Goal: Task Accomplishment & Management: Use online tool/utility

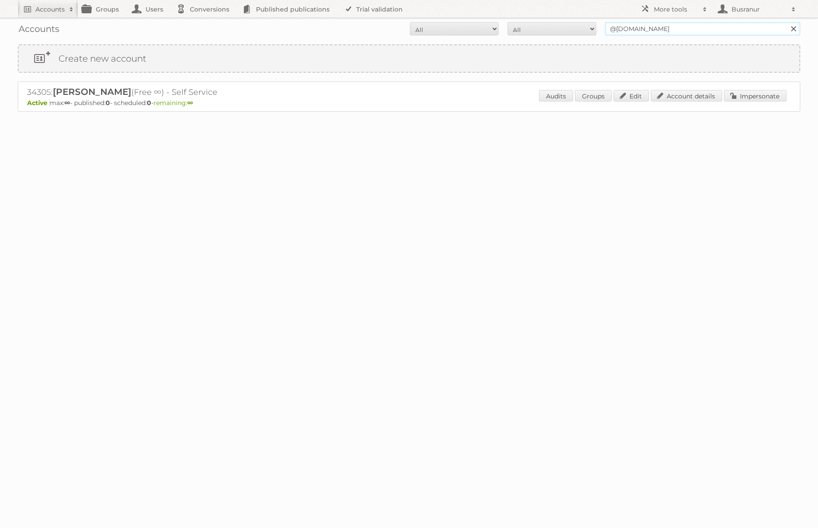
click at [757, 24] on input "@vaimo.com" at bounding box center [702, 28] width 195 height 13
paste input "Marjolein.Kerkdijk@coulisse"
type input "[EMAIL_ADDRESS][DOMAIN_NAME]"
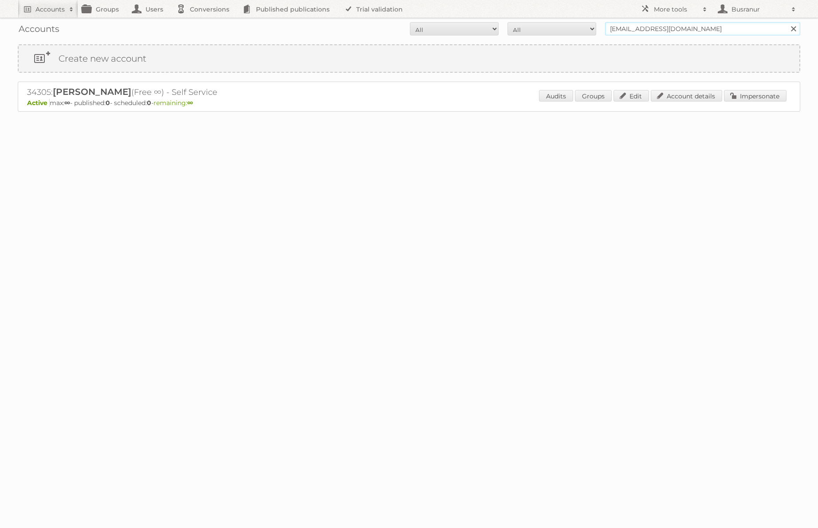
click at [786, 22] on input "Search" at bounding box center [792, 28] width 13 height 13
click at [665, 28] on input "[EMAIL_ADDRESS][DOMAIN_NAME]" at bounding box center [702, 28] width 195 height 13
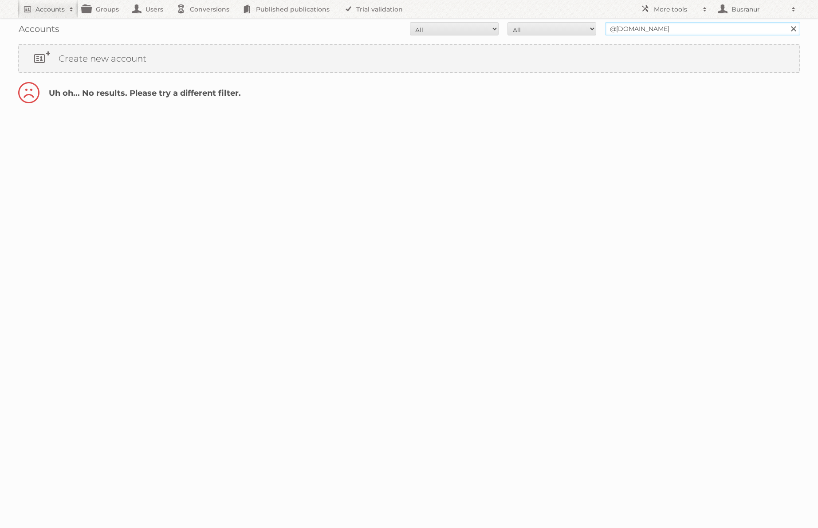
type input "@[DOMAIN_NAME]"
click at [786, 22] on input "Search" at bounding box center [792, 28] width 13 height 13
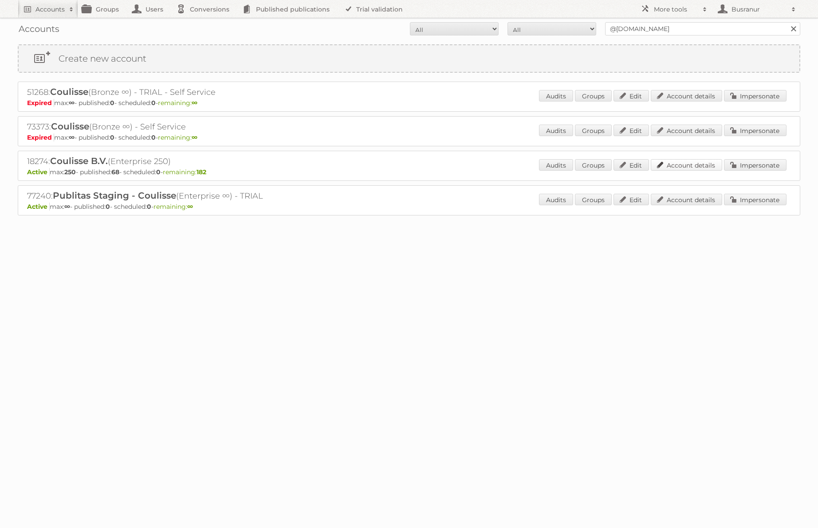
click at [701, 163] on link "Account details" at bounding box center [686, 165] width 71 height 12
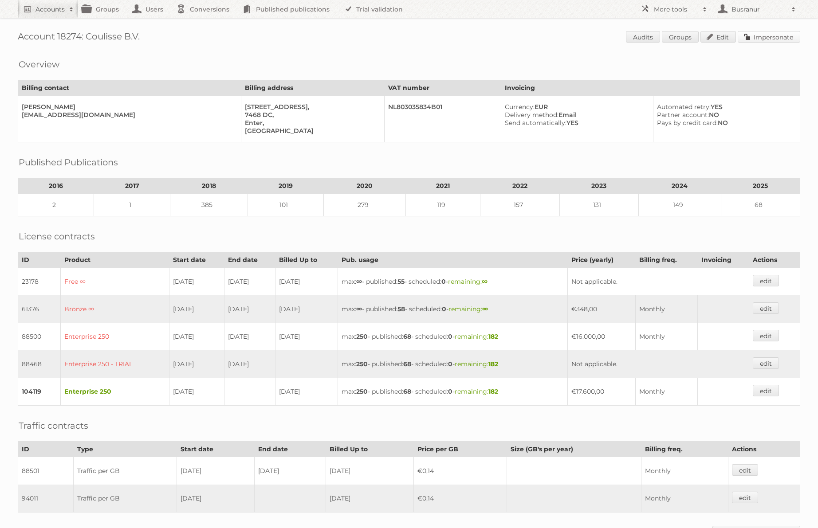
click at [754, 35] on link "Impersonate" at bounding box center [769, 37] width 63 height 12
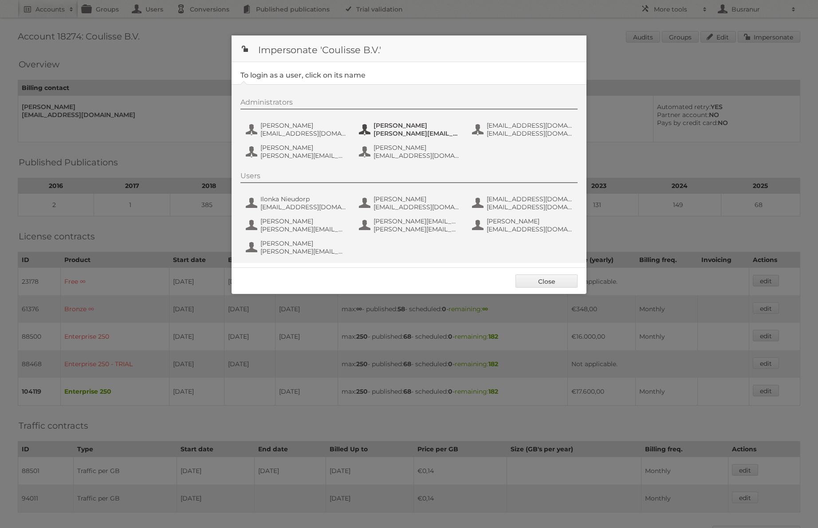
click at [388, 136] on span "esther.nicolai@coulisse.com" at bounding box center [417, 134] width 86 height 8
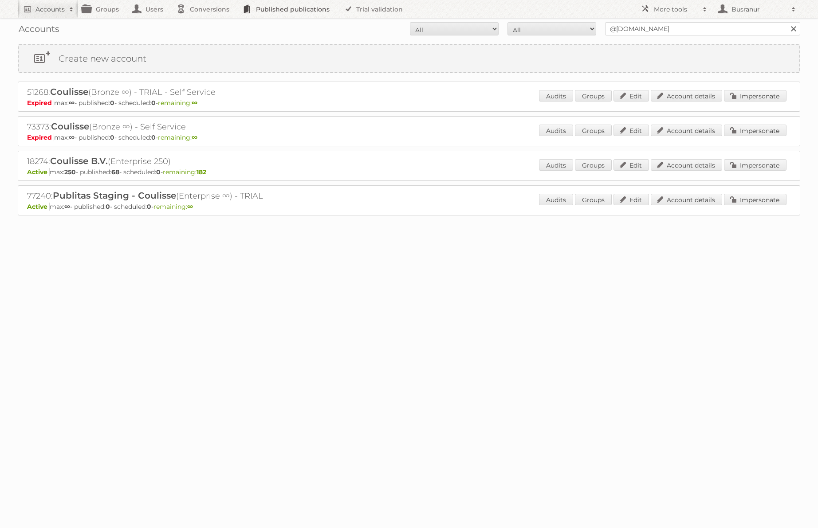
click at [303, 4] on link "Published publications" at bounding box center [288, 9] width 100 height 18
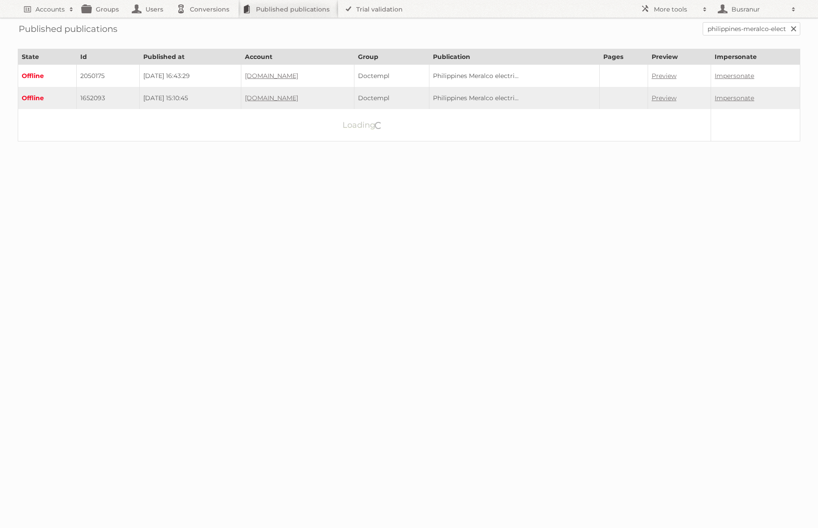
click at [751, 36] on div "Published publications philippines-meralco-electricity-utility-bill-template-fu…" at bounding box center [409, 29] width 783 height 22
click at [747, 30] on input "philippines-meralco-electricity-utility-bill-template-fully-editable-in-psd-for…" at bounding box center [752, 28] width 98 height 13
paste input "living-beauty-venetian/page/18-19"
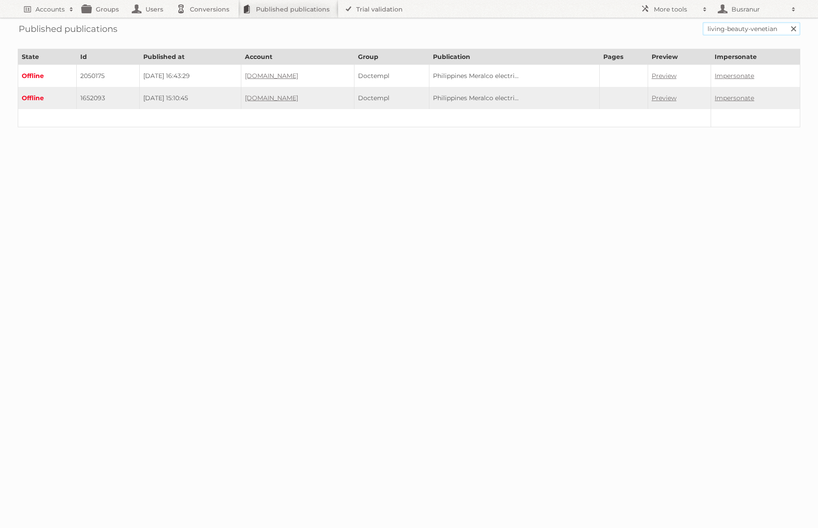
type input "living-beauty-venetian"
click at [786, 22] on input "Search" at bounding box center [792, 28] width 13 height 13
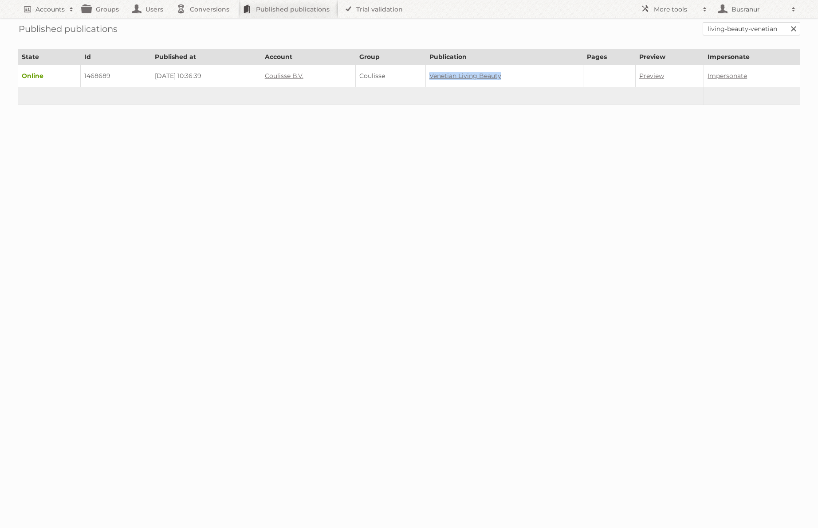
drag, startPoint x: 512, startPoint y: 73, endPoint x: 448, endPoint y: 71, distance: 64.4
click at [448, 71] on td "Venetian Living Beauty" at bounding box center [504, 76] width 158 height 23
click at [294, 75] on link "Coulisse B.V." at bounding box center [284, 76] width 39 height 8
